Goal: Find specific page/section: Find specific page/section

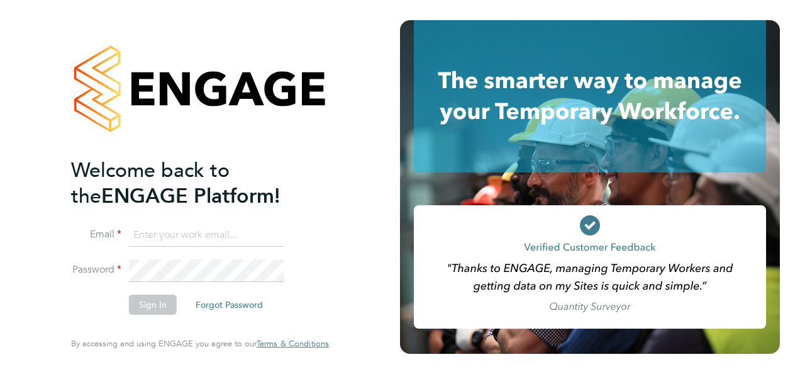
type input "megan@educationmattersgroup.co.uk"
click at [160, 311] on button "Sign In" at bounding box center [153, 305] width 48 height 20
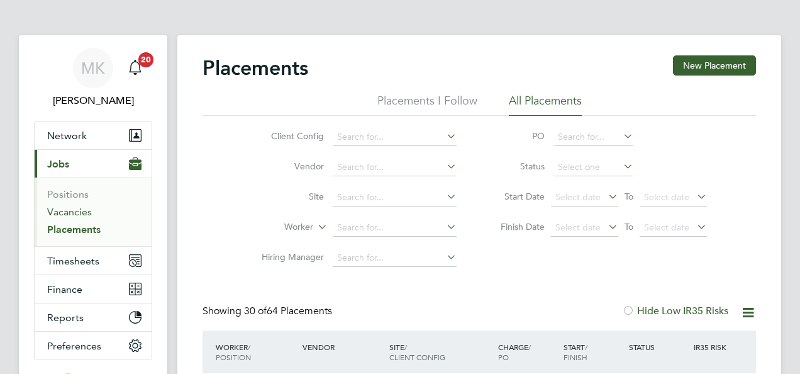
click at [86, 209] on link "Vacancies" at bounding box center [69, 212] width 45 height 12
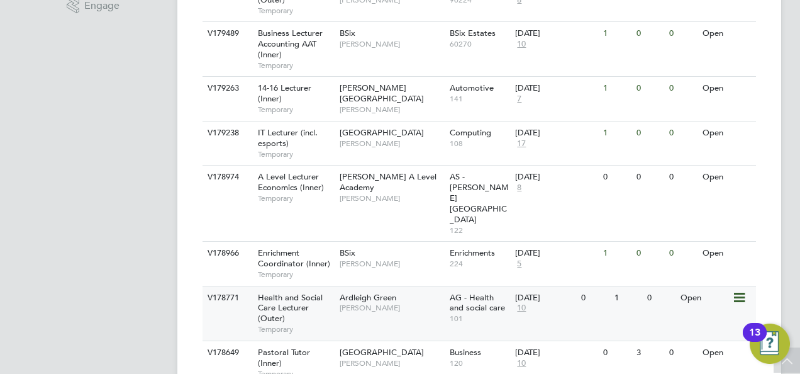
click at [325, 286] on div "Health and Social Care Lecturer (Outer) Temporary" at bounding box center [293, 313] width 88 height 54
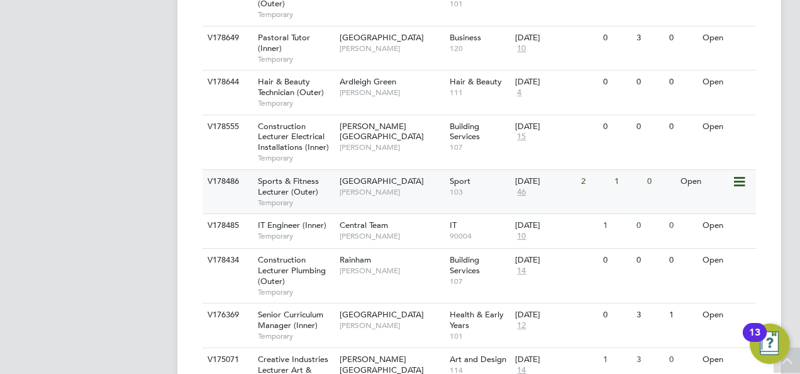
click at [334, 170] on div "Sports & Fitness Lecturer (Outer) Temporary" at bounding box center [293, 191] width 88 height 43
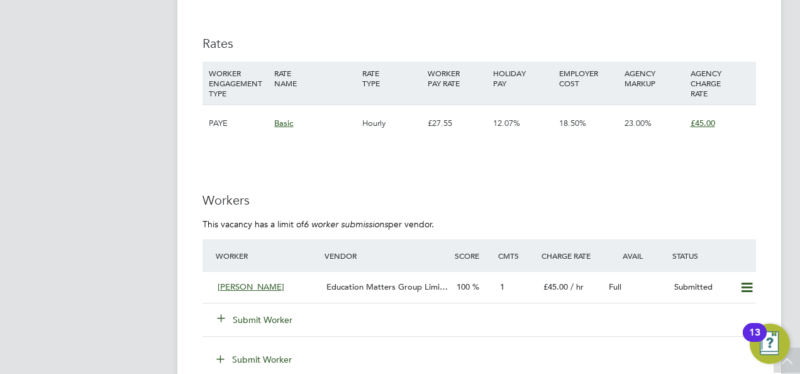
scroll to position [2014, 0]
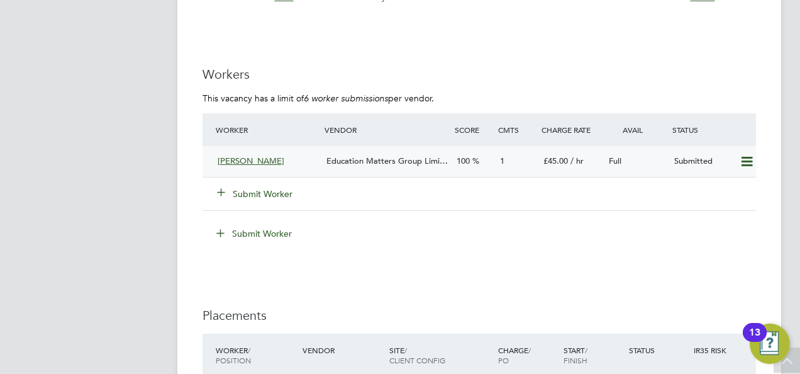
click at [379, 155] on div "Education Matters Group Limi…" at bounding box center [387, 161] width 130 height 21
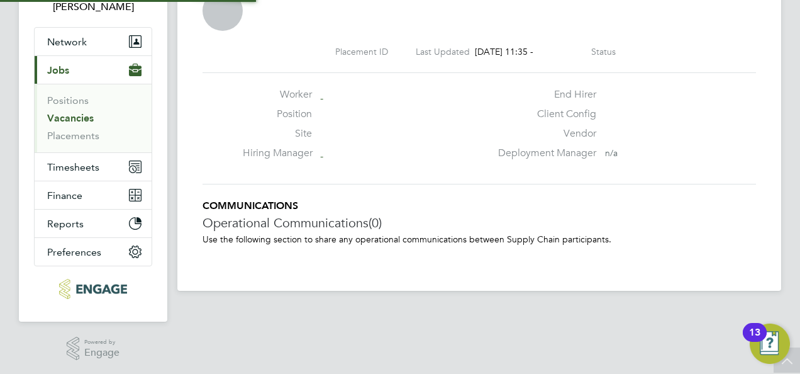
scroll to position [6, 6]
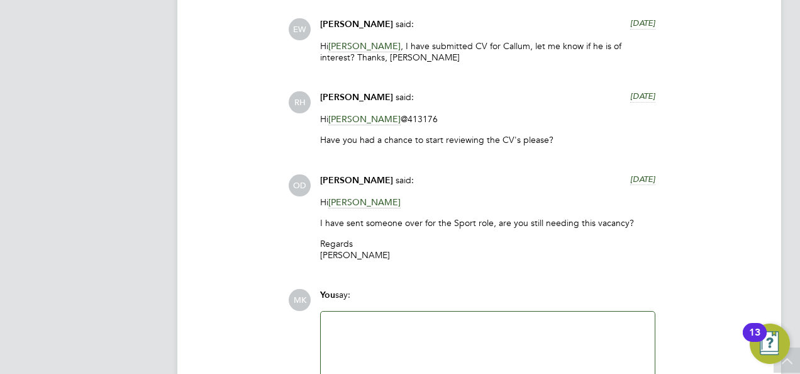
scroll to position [2895, 0]
